Goal: Navigation & Orientation: Understand site structure

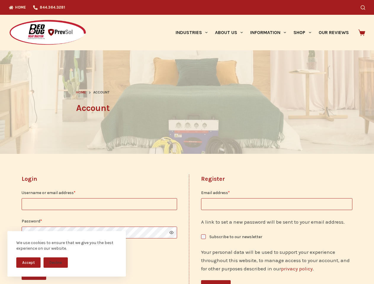
click at [187, 142] on header "Home Account Account" at bounding box center [187, 102] width 222 height 104
click at [28, 263] on button "Accept" at bounding box center [28, 263] width 24 height 10
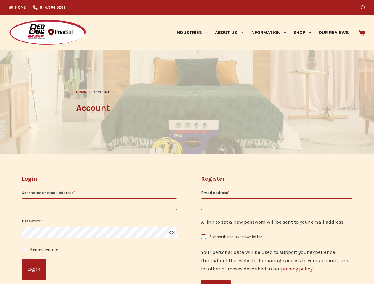
click at [56, 263] on button "Decline" at bounding box center [56, 267] width 24 height 10
click at [365, 7] on icon "Search" at bounding box center [363, 7] width 4 height 4
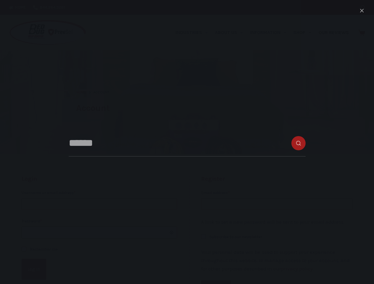
click at [194, 33] on link "Industries" at bounding box center [191, 33] width 39 height 36
click at [231, 33] on link "About Us" at bounding box center [228, 33] width 35 height 36
click at [271, 33] on link "Information" at bounding box center [268, 33] width 43 height 36
click at [305, 33] on link "Shop" at bounding box center [302, 33] width 25 height 36
click at [169, 233] on button "Show password" at bounding box center [171, 233] width 4 height 4
